Goal: Task Accomplishment & Management: Manage account settings

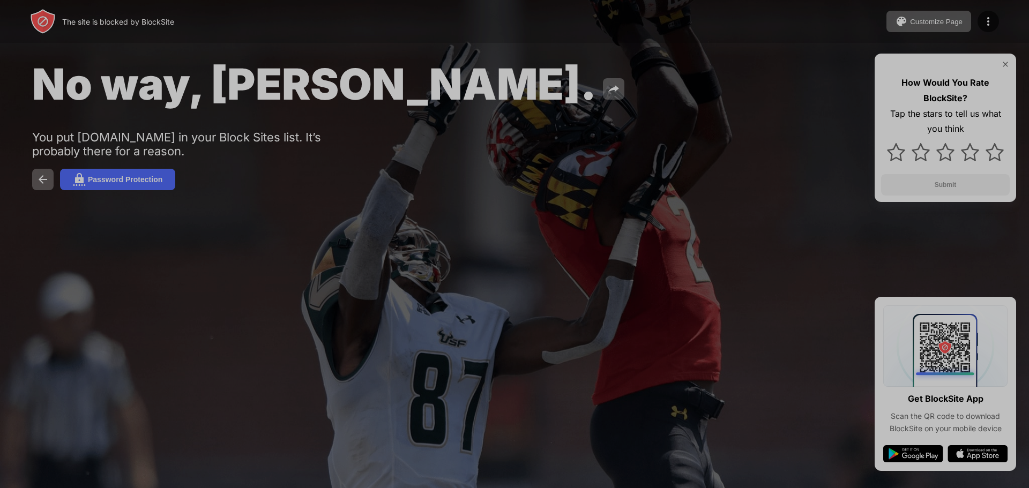
click at [483, 21] on div "The site is blocked by BlockSite Customize Page Edit Block List Redirect Custom…" at bounding box center [514, 21] width 1029 height 43
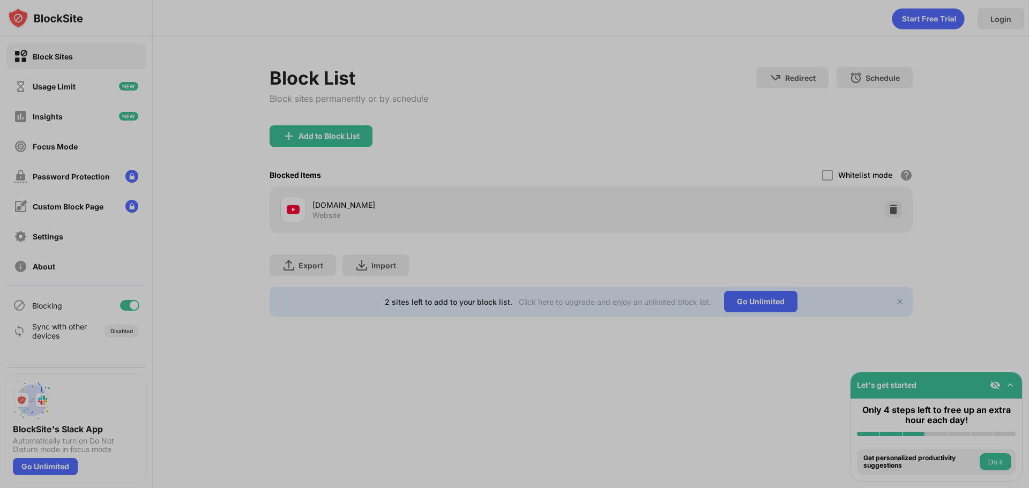
drag, startPoint x: 918, startPoint y: 162, endPoint x: 914, endPoint y: 188, distance: 25.6
click at [919, 166] on div "Block List Block sites permanently or by schedule Redirect Choose a site to be …" at bounding box center [591, 192] width 877 height 310
click at [888, 216] on div at bounding box center [893, 209] width 17 height 17
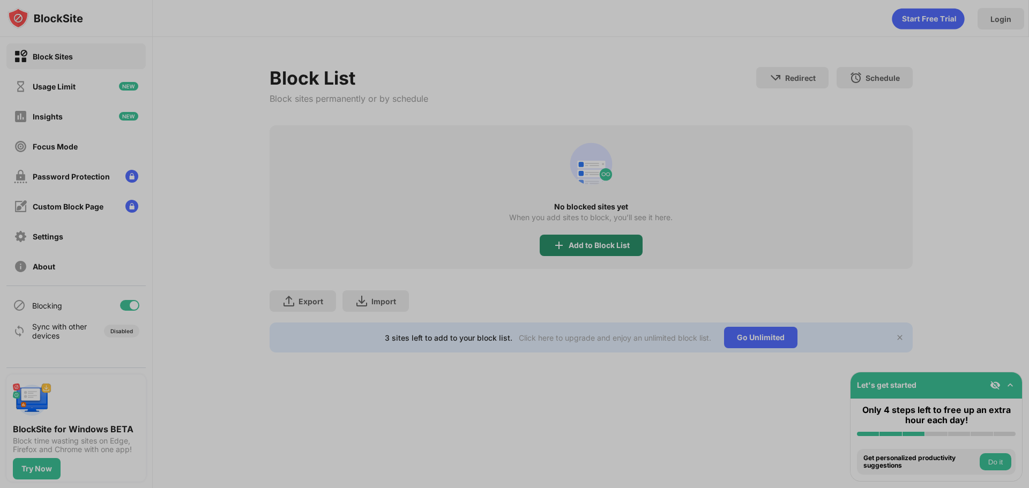
click at [583, 248] on div "Add to Block List" at bounding box center [599, 245] width 61 height 9
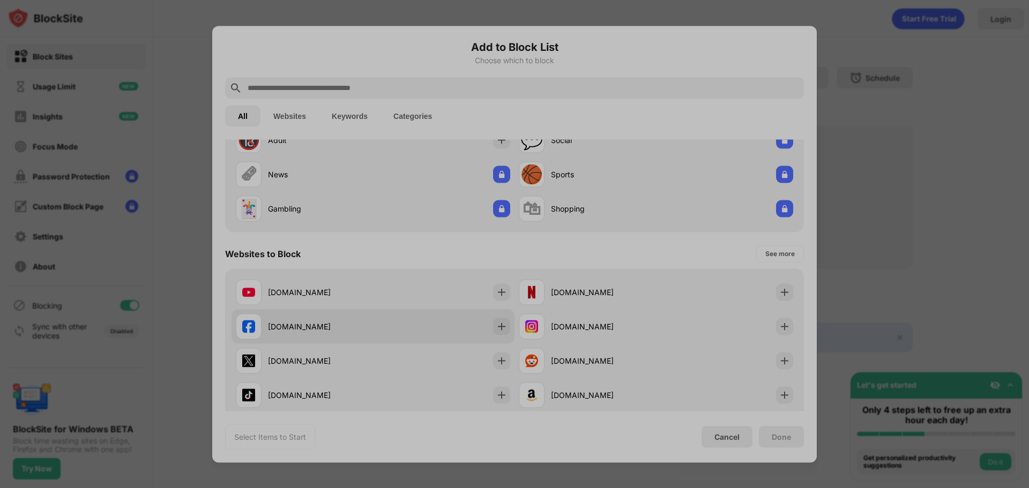
scroll to position [54, 0]
click at [319, 293] on div "[DOMAIN_NAME]" at bounding box center [320, 291] width 105 height 11
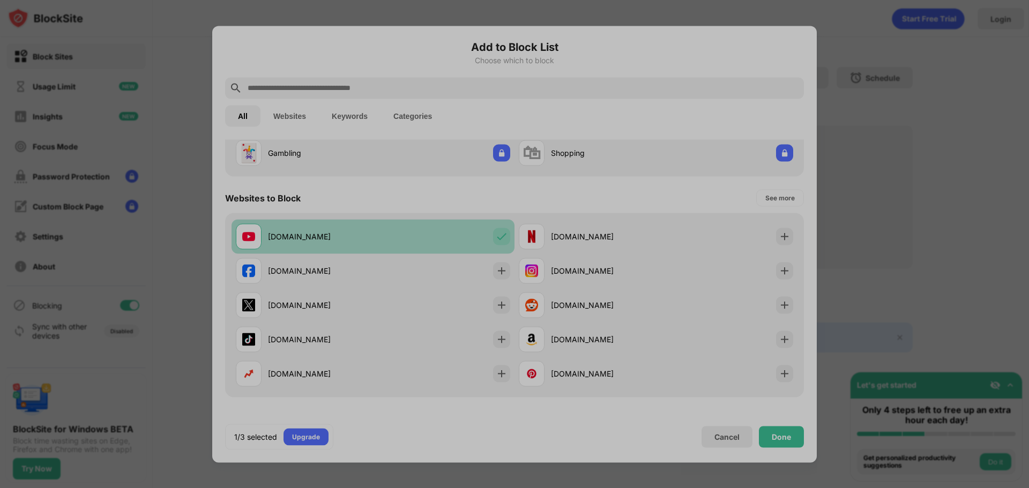
scroll to position [214, 0]
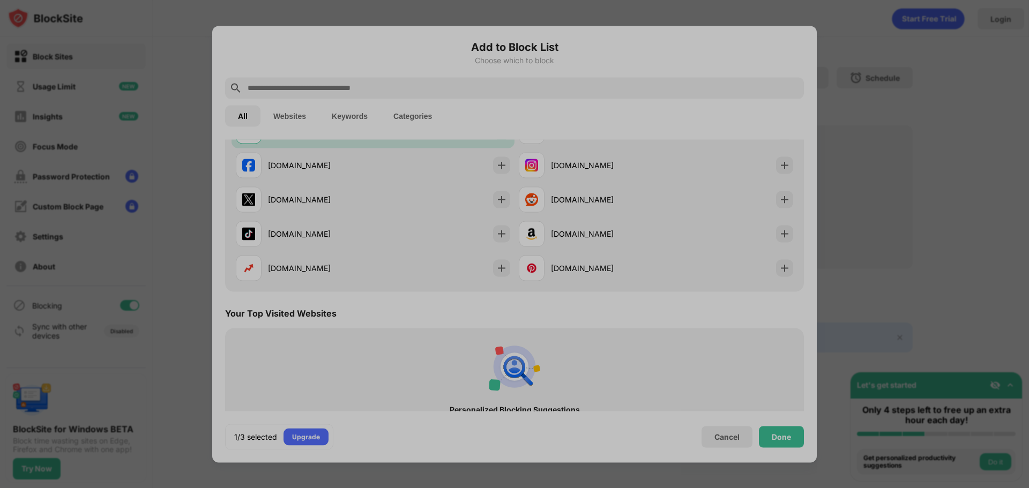
click at [765, 439] on div "Done" at bounding box center [781, 436] width 45 height 21
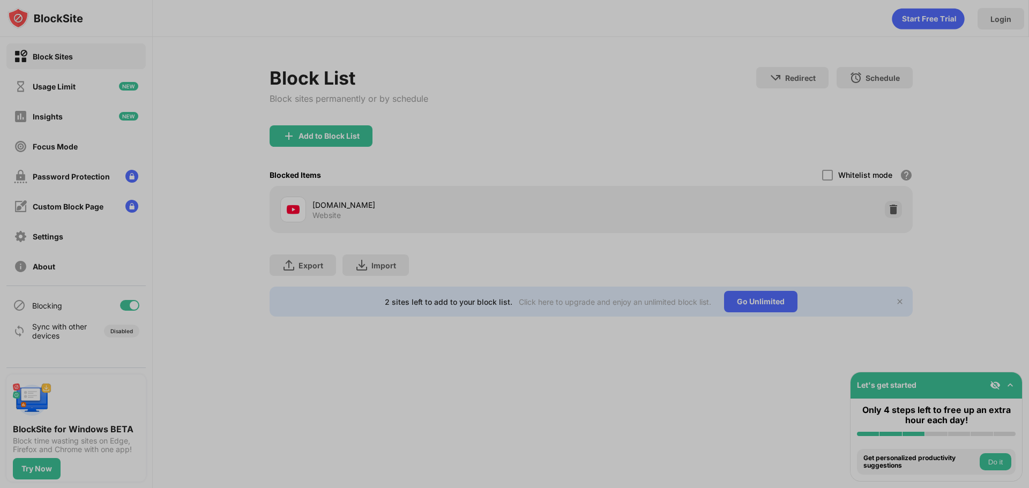
scroll to position [0, 0]
